Goal: Browse casually

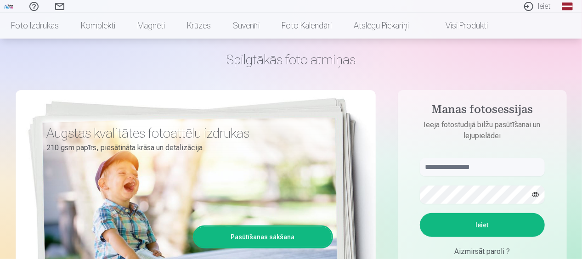
scroll to position [92, 0]
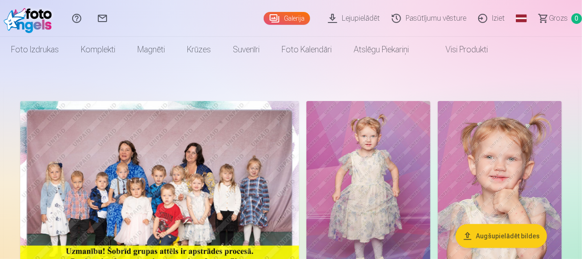
click at [179, 152] on img at bounding box center [159, 194] width 279 height 186
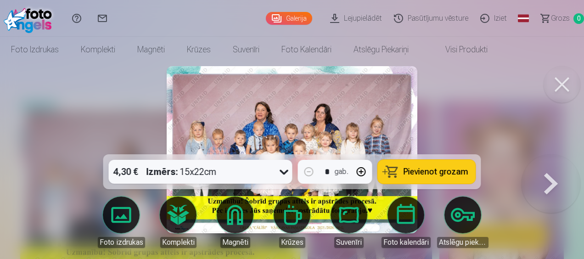
click at [558, 154] on button at bounding box center [551, 154] width 59 height 0
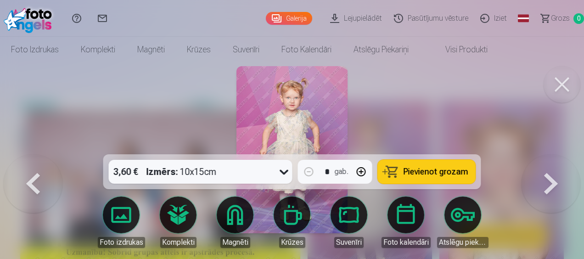
click at [569, 80] on button at bounding box center [562, 84] width 37 height 37
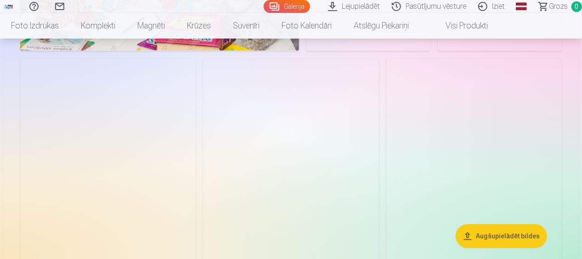
scroll to position [1378, 0]
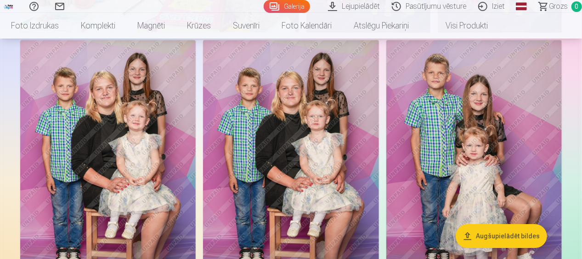
click at [154, 155] on img at bounding box center [107, 172] width 175 height 264
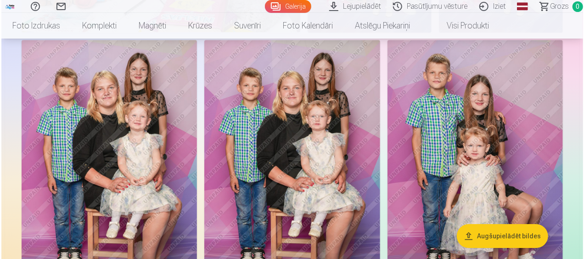
scroll to position [1382, 0]
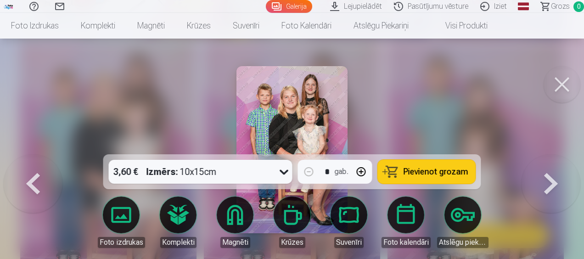
click at [302, 119] on img at bounding box center [293, 149] width 112 height 167
click at [568, 85] on button at bounding box center [562, 84] width 37 height 37
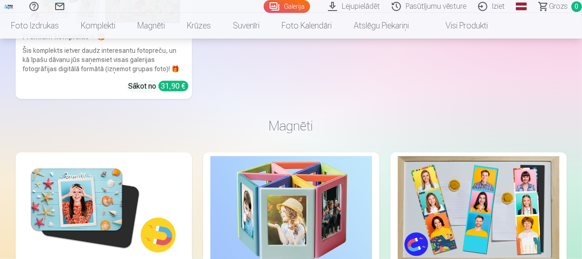
scroll to position [3904, 0]
